Goal: Information Seeking & Learning: Learn about a topic

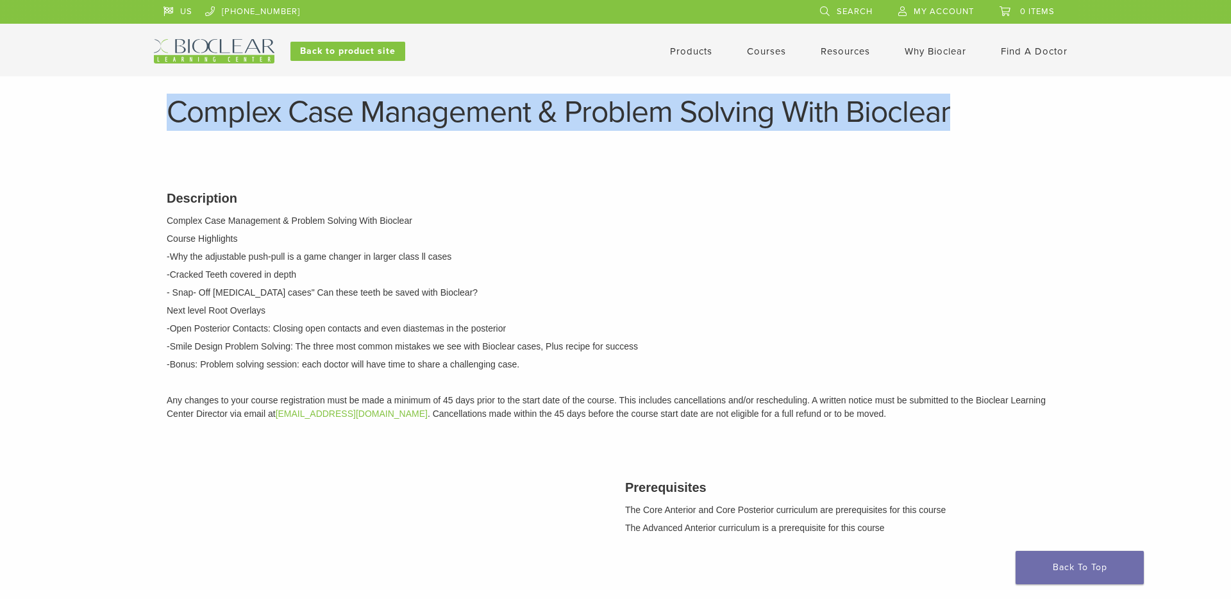
drag, startPoint x: 972, startPoint y: 117, endPoint x: 175, endPoint y: 117, distance: 797.0
click at [175, 117] on h1 "Complex Case Management & Problem Solving With Bioclear" at bounding box center [616, 112] width 898 height 31
copy h1 "Complex Case Management & Problem Solving With Bioclear"
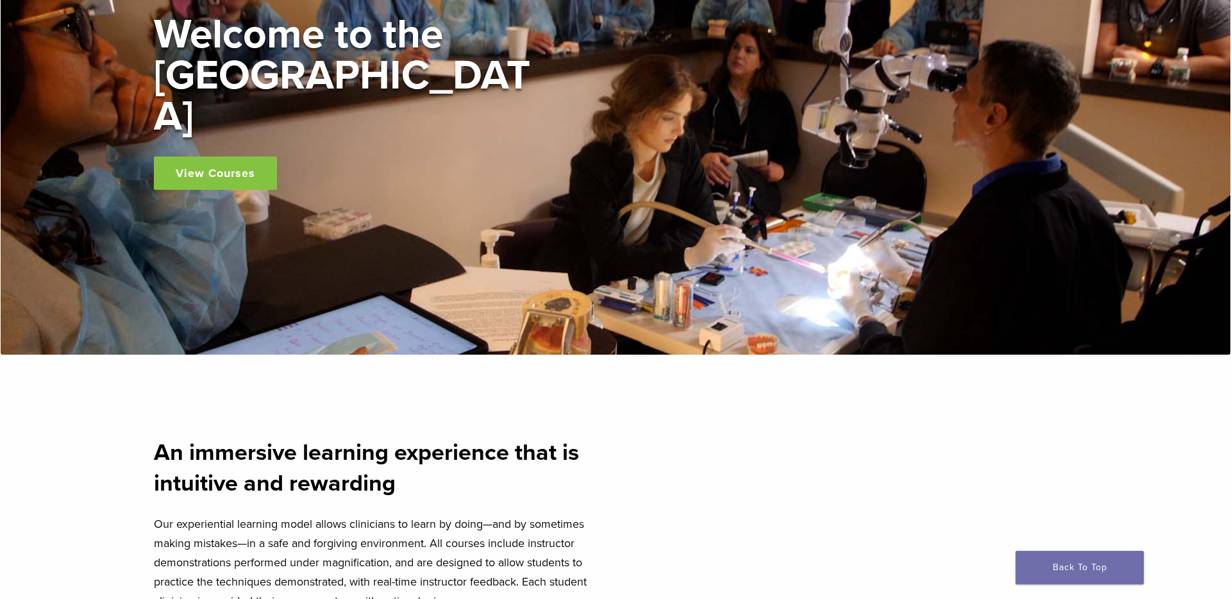
scroll to position [231, 0]
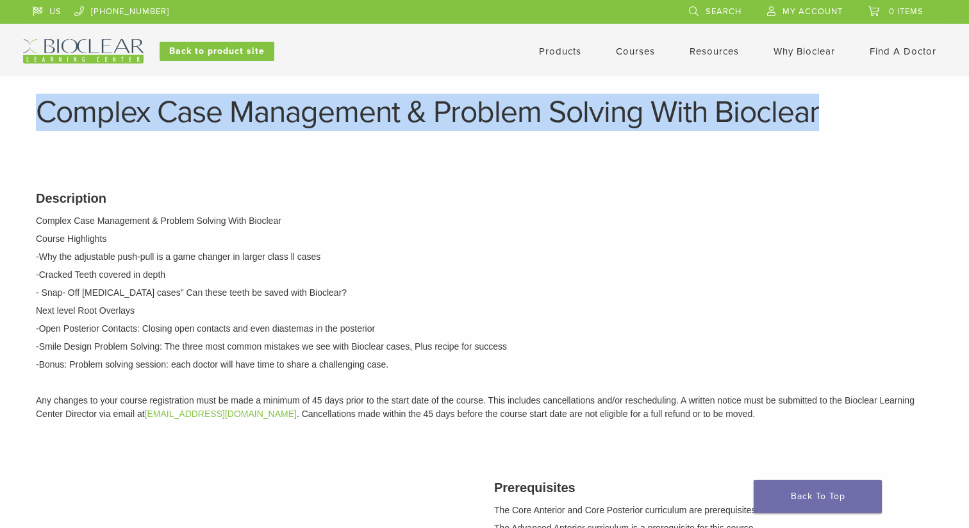
click at [621, 52] on link "Courses" at bounding box center [635, 52] width 39 height 12
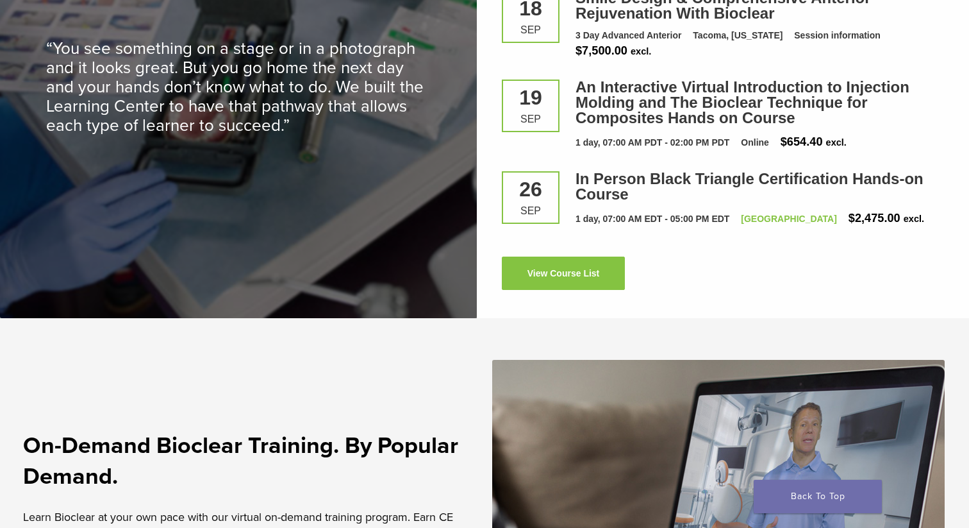
scroll to position [1831, 0]
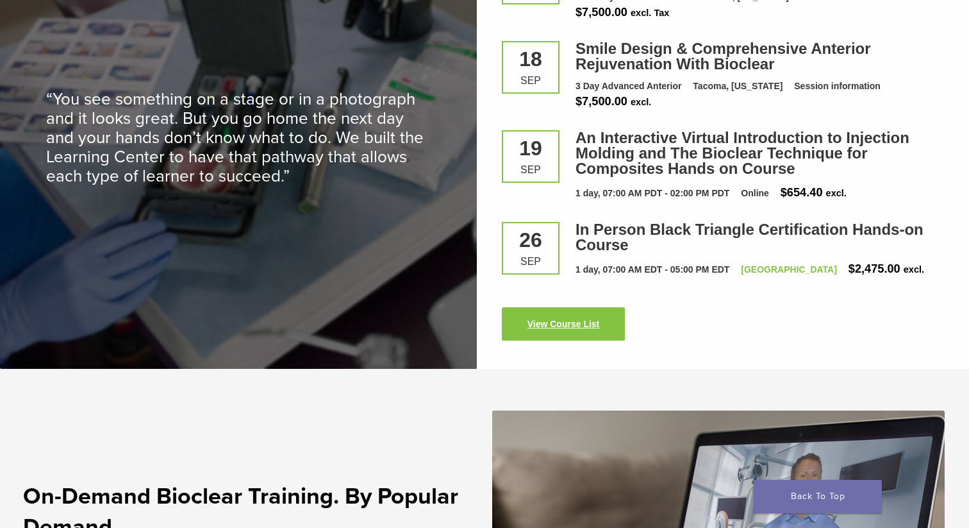
click at [554, 316] on link "View Course List" at bounding box center [563, 323] width 123 height 33
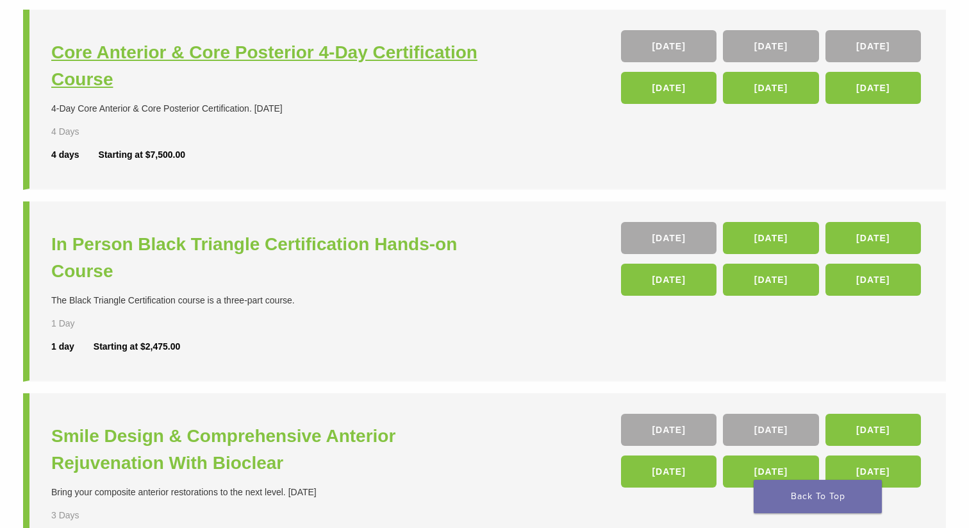
scroll to position [326, 0]
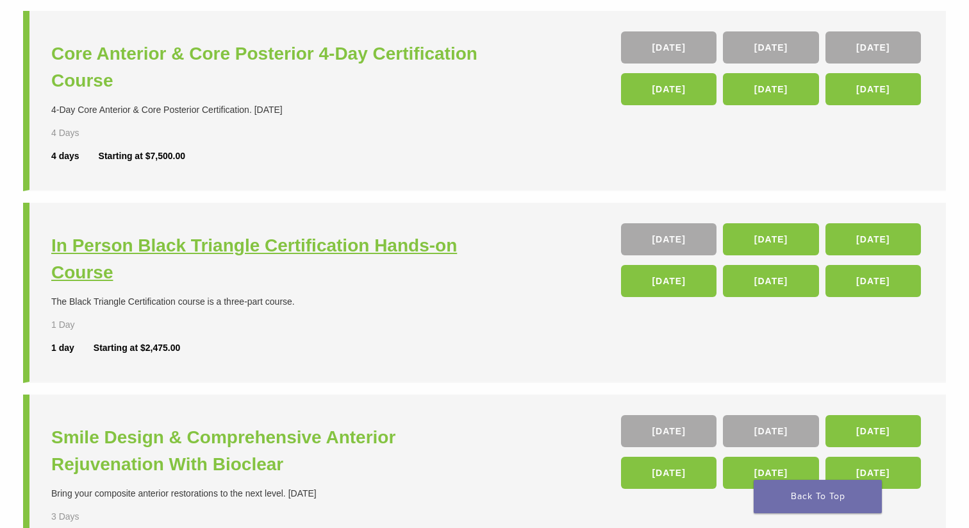
click at [390, 237] on h3 "In Person Black Triangle Certification Hands-on Course" at bounding box center [269, 259] width 437 height 54
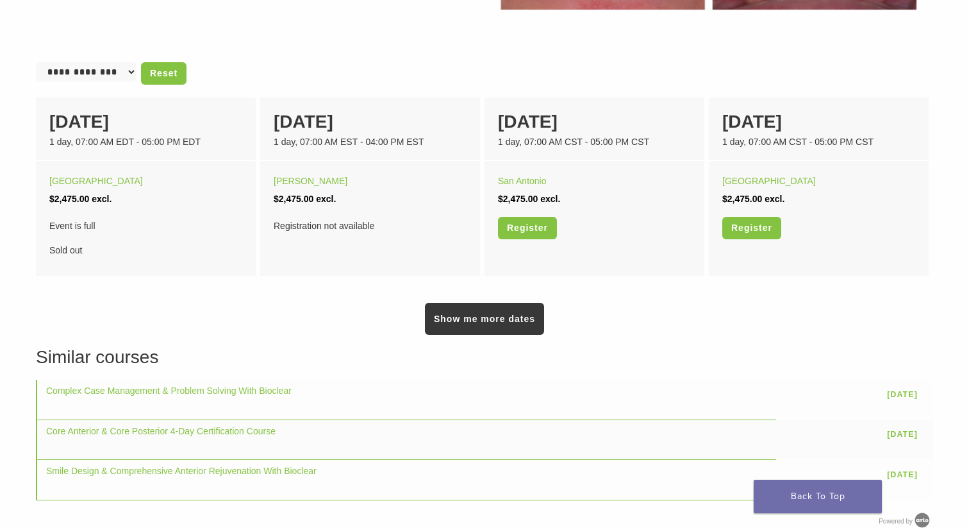
scroll to position [826, 0]
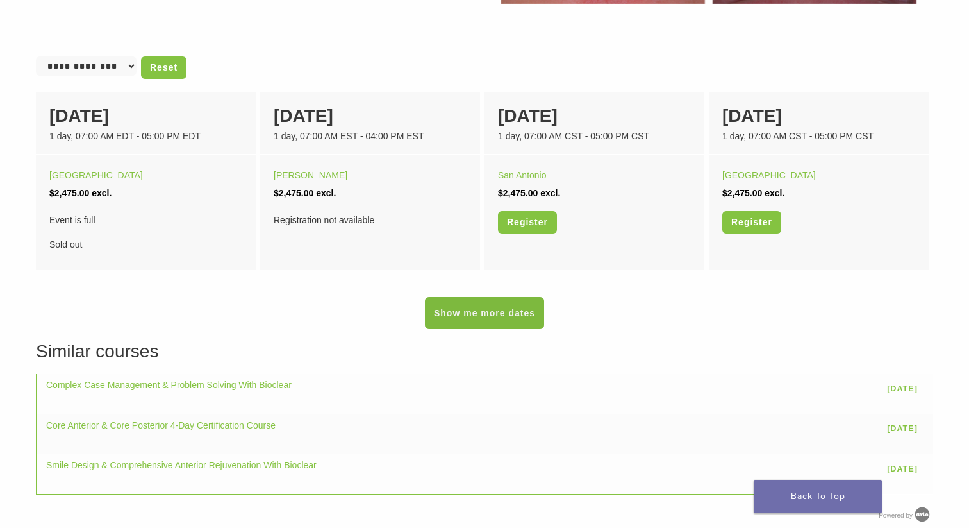
click at [455, 313] on link "Show me more dates" at bounding box center [484, 313] width 119 height 32
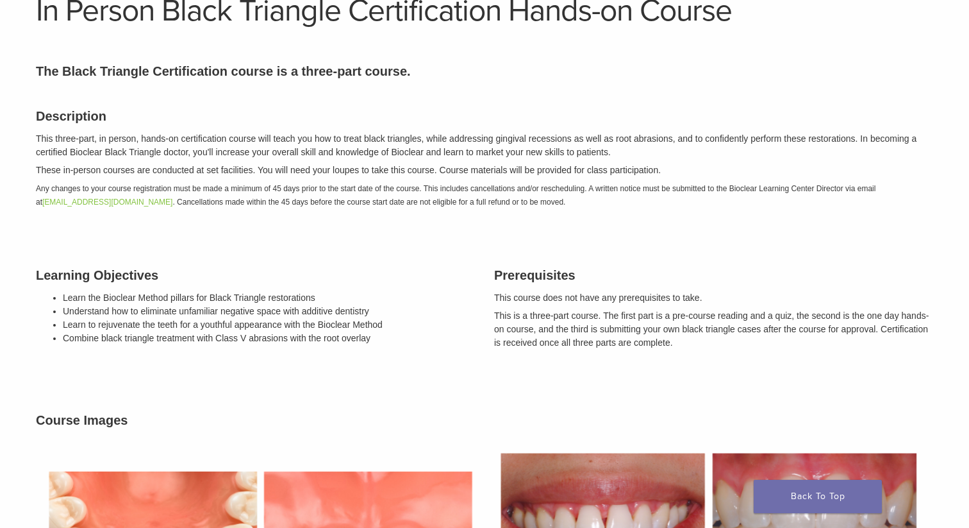
scroll to position [0, 0]
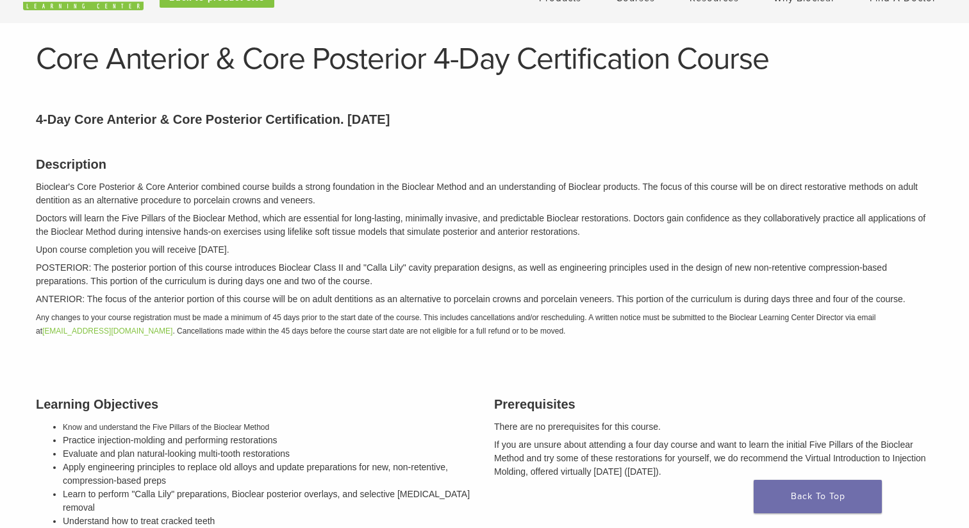
scroll to position [37, 0]
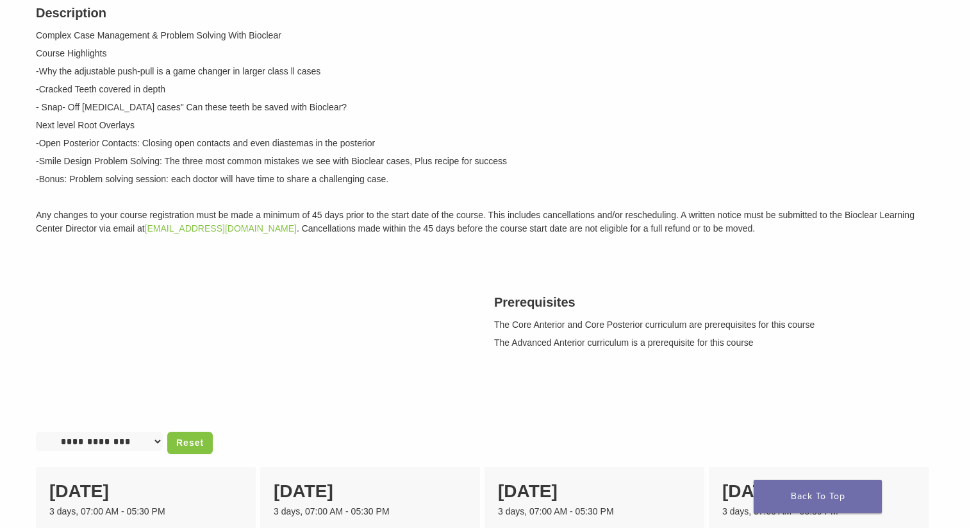
scroll to position [190, 0]
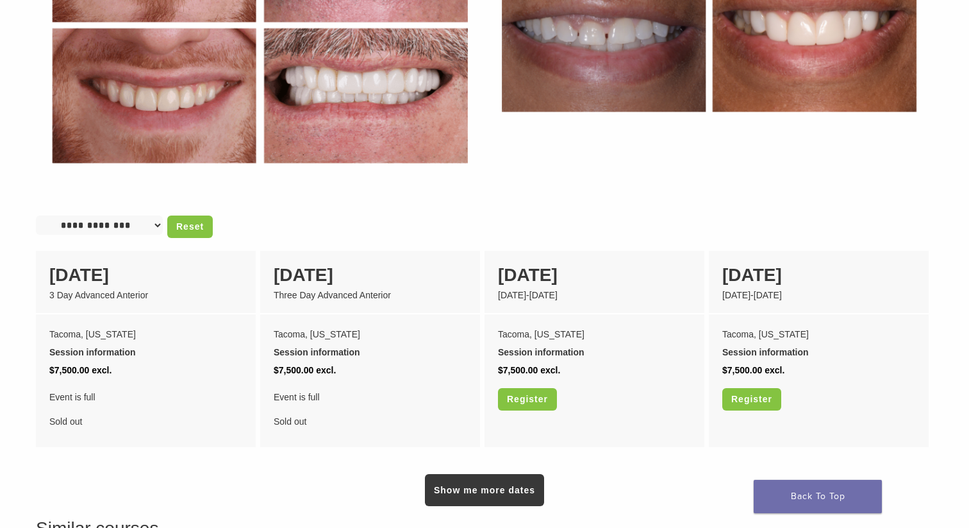
scroll to position [808, 0]
